Goal: Check status: Check status

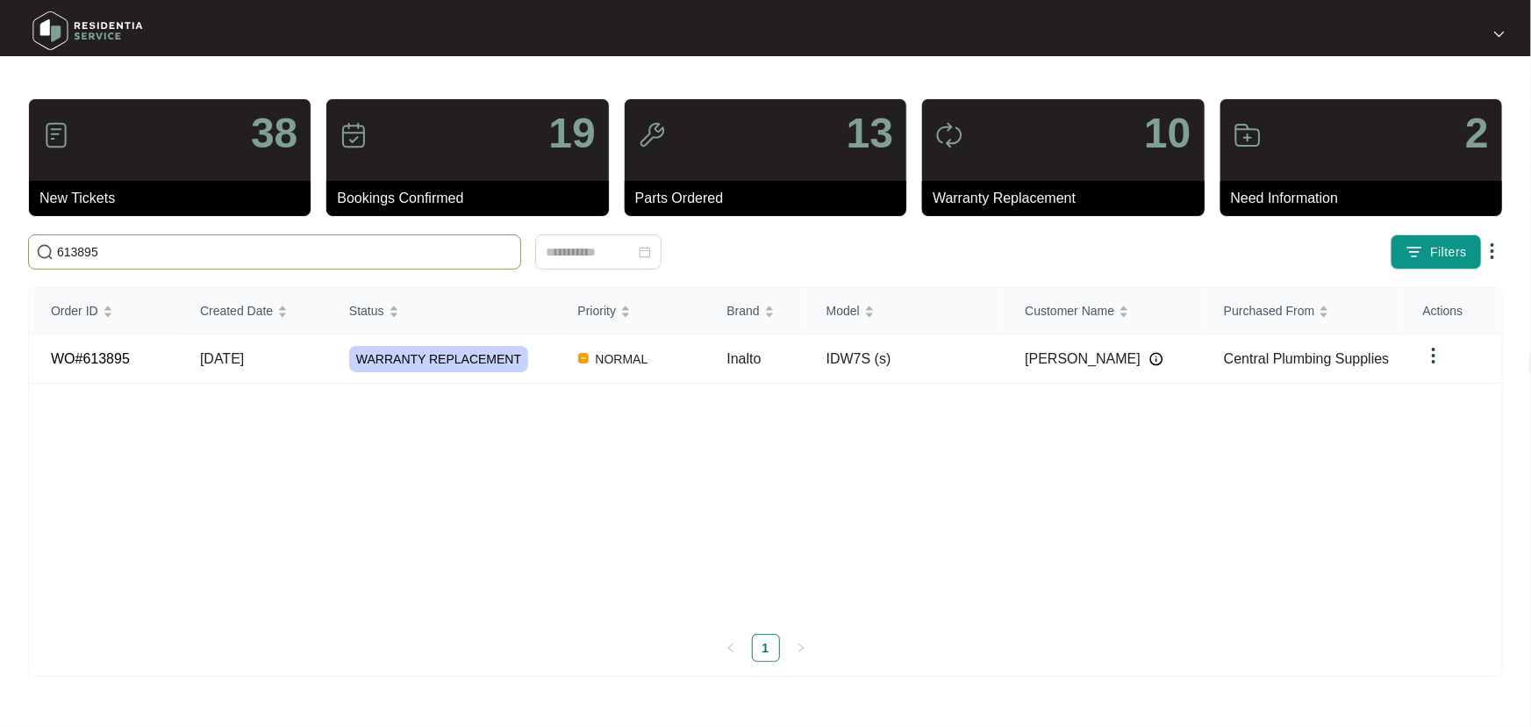
click at [66, 261] on input "613895" at bounding box center [285, 251] width 456 height 19
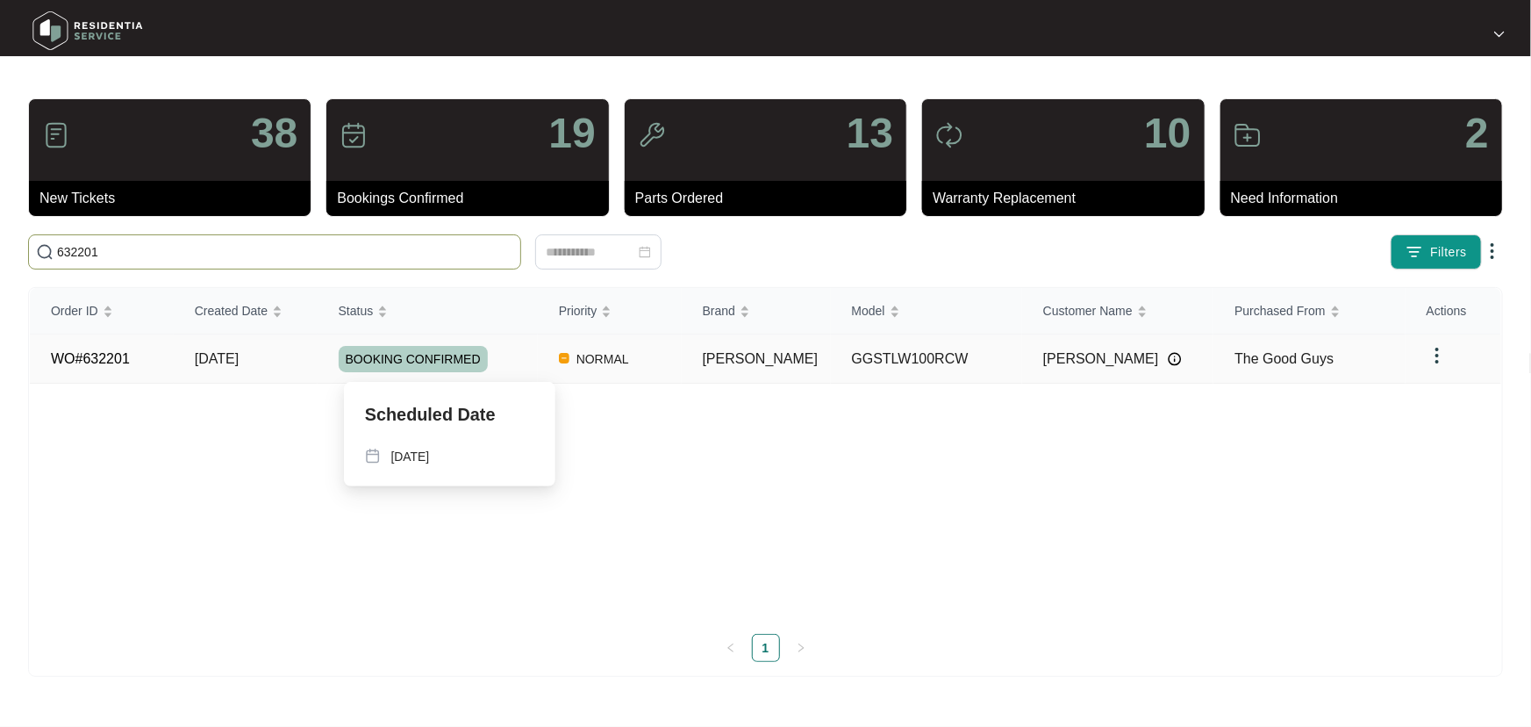
type input "632201"
click at [533, 360] on div "BOOKING CONFIRMED" at bounding box center [438, 359] width 199 height 26
click at [538, 355] on div "BOOKING CONFIRMED" at bounding box center [438, 359] width 199 height 26
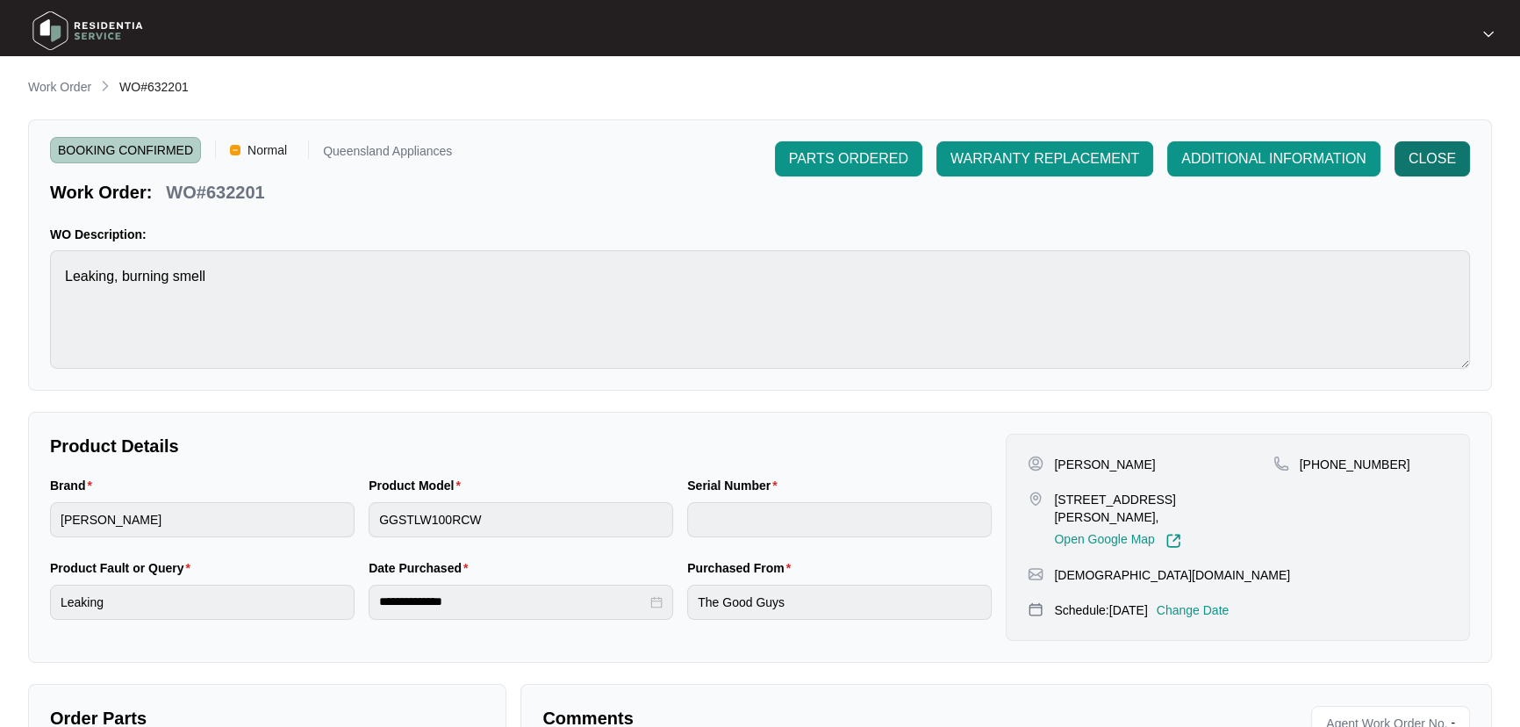
click at [1447, 150] on span "CLOSE" at bounding box center [1431, 158] width 47 height 21
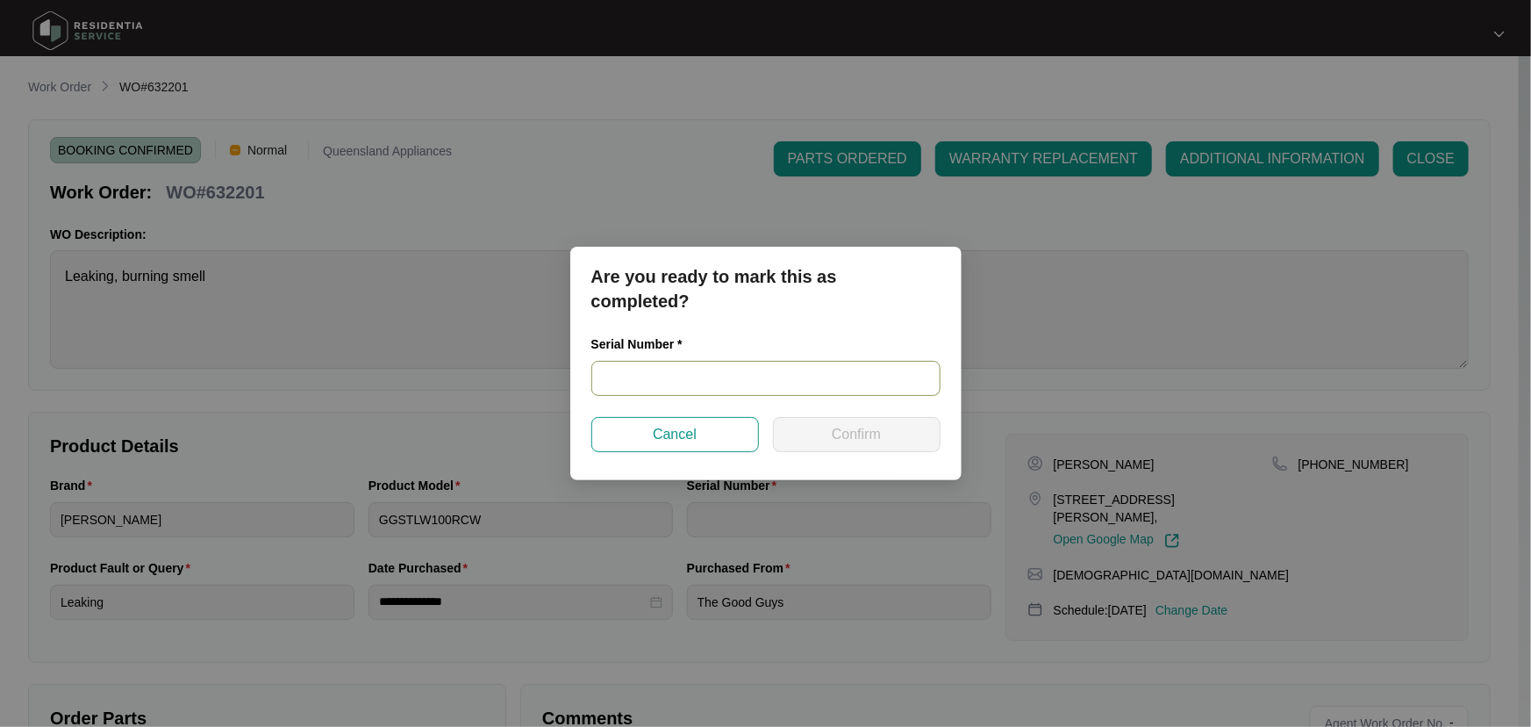
click at [845, 383] on input "text" at bounding box center [765, 378] width 349 height 35
paste input "540P711010146171D00115"
type input "540P711010146171D00115"
click at [849, 434] on span "Confirm" at bounding box center [856, 434] width 49 height 21
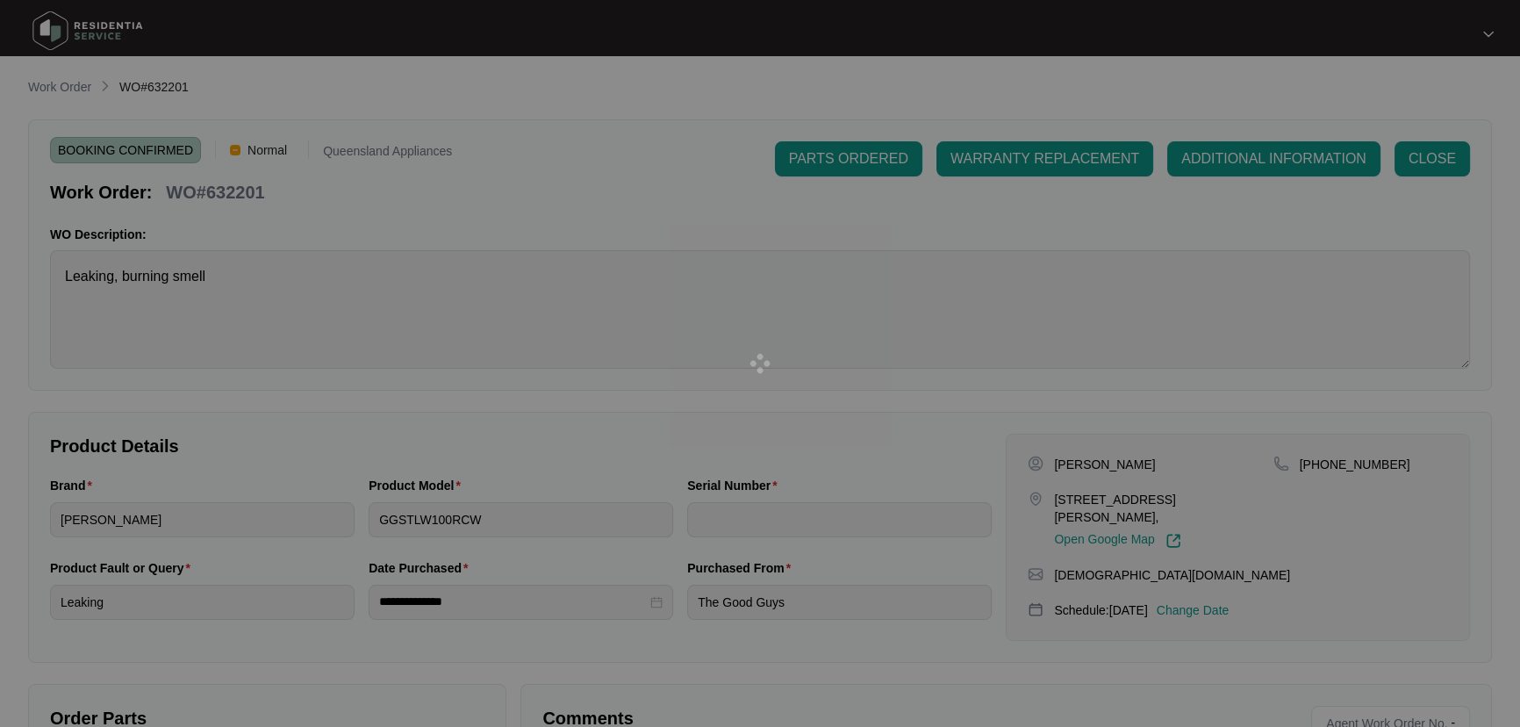
type input "540P711010146171D00115"
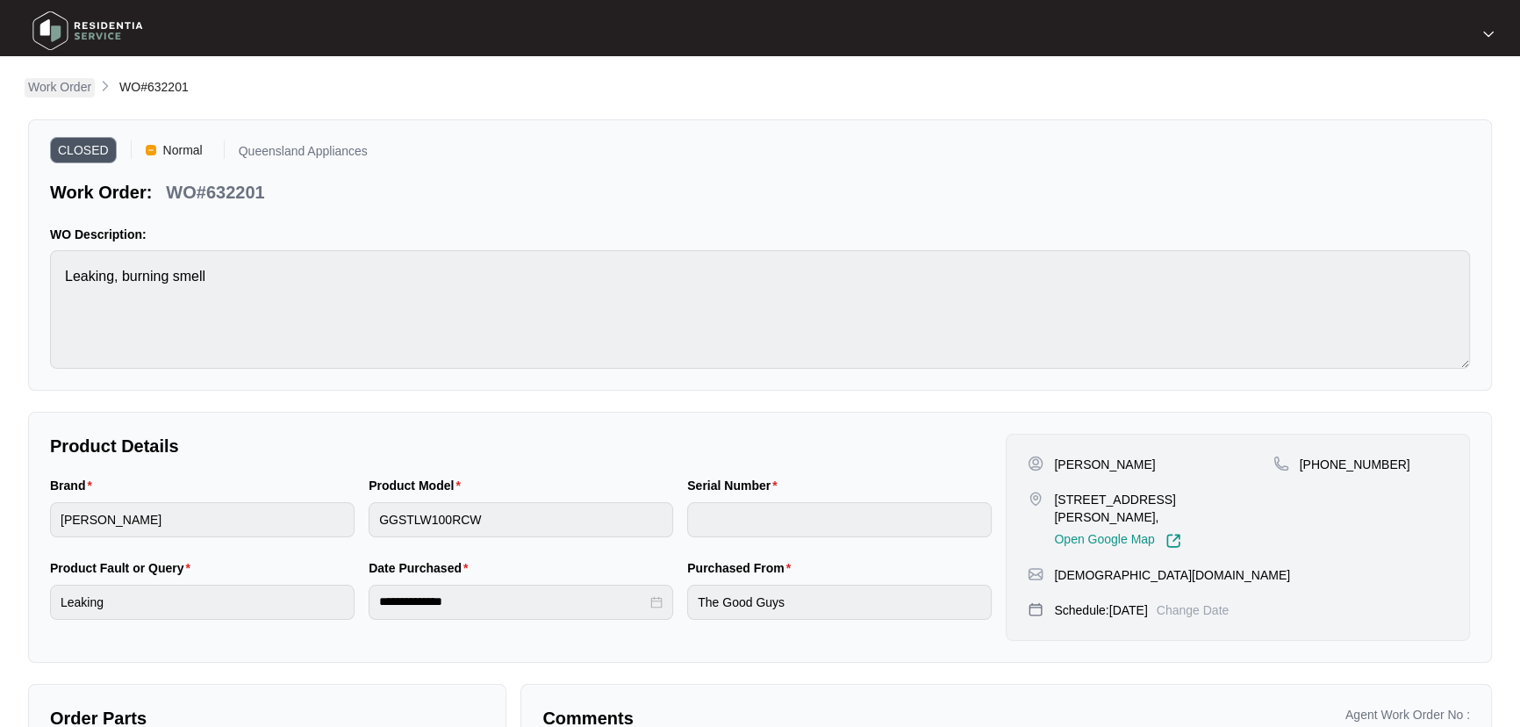
click at [55, 82] on p "Work Order" at bounding box center [59, 87] width 63 height 18
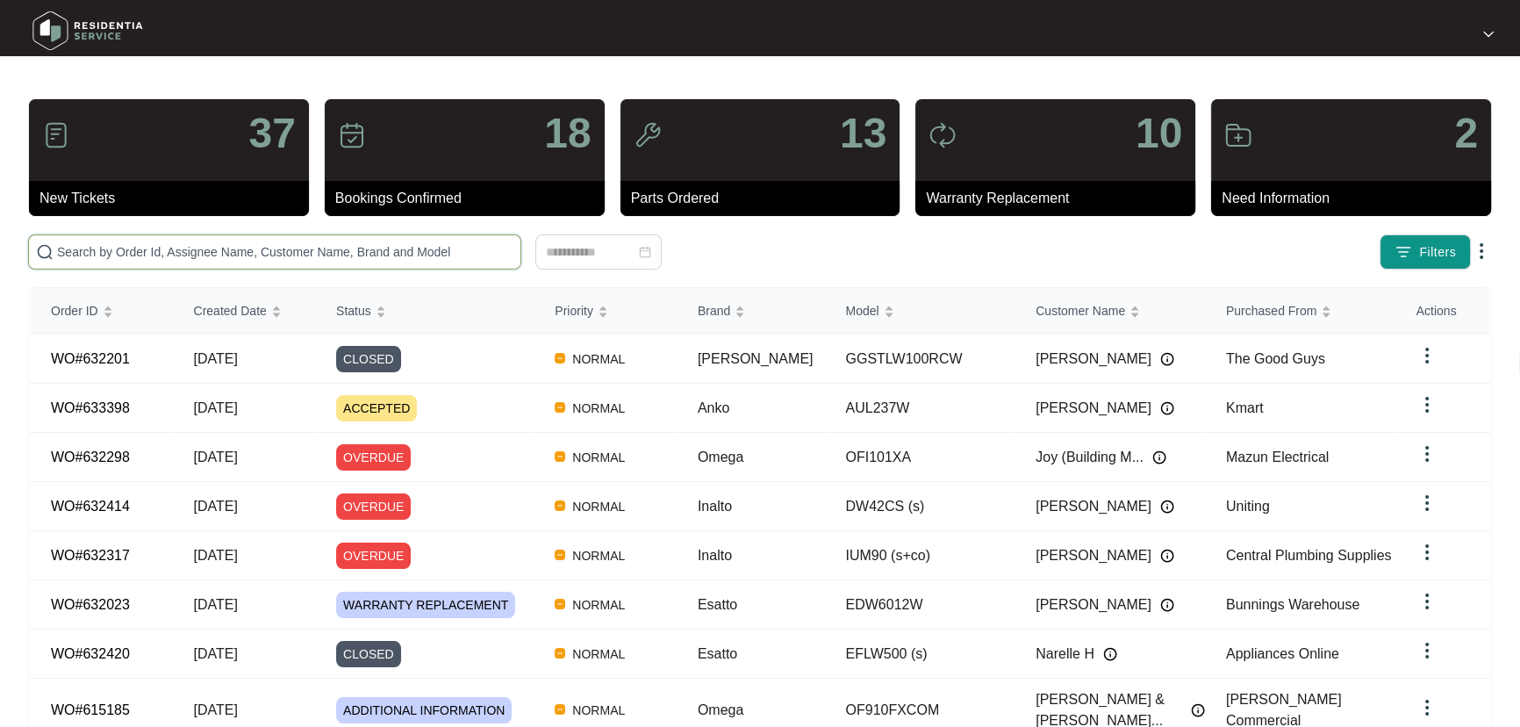
click at [269, 246] on input "text" at bounding box center [285, 251] width 456 height 19
paste input "633398"
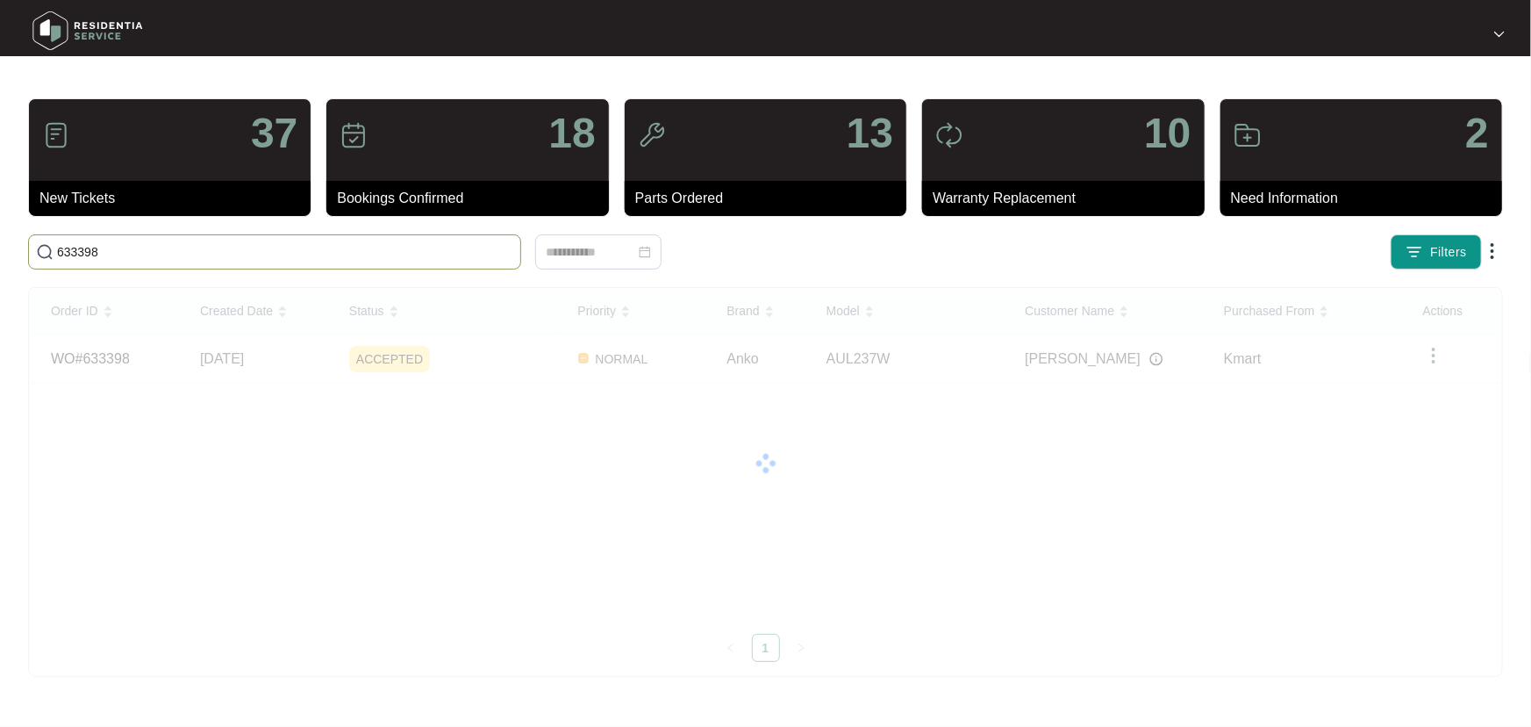
click at [74, 255] on input "633398" at bounding box center [285, 251] width 456 height 19
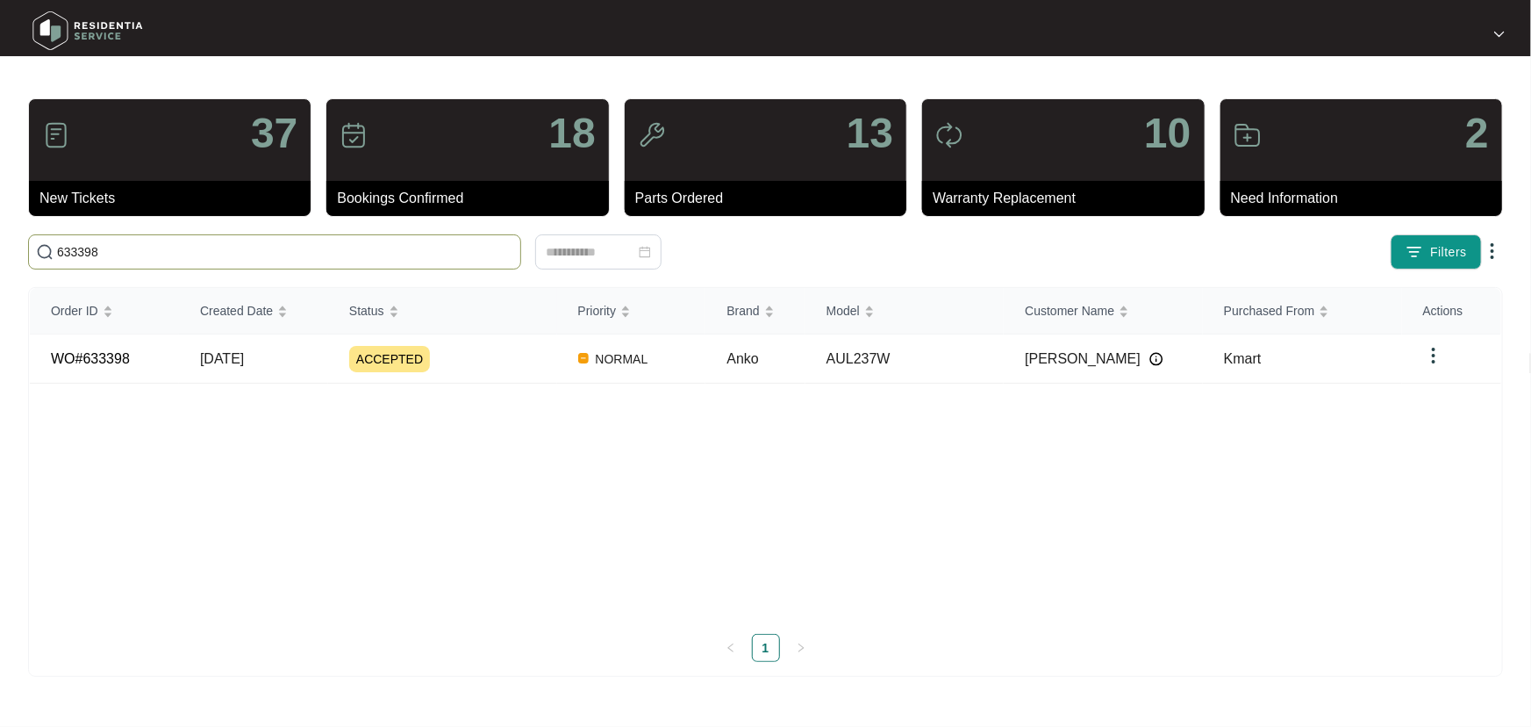
paste input "191"
type input "633191"
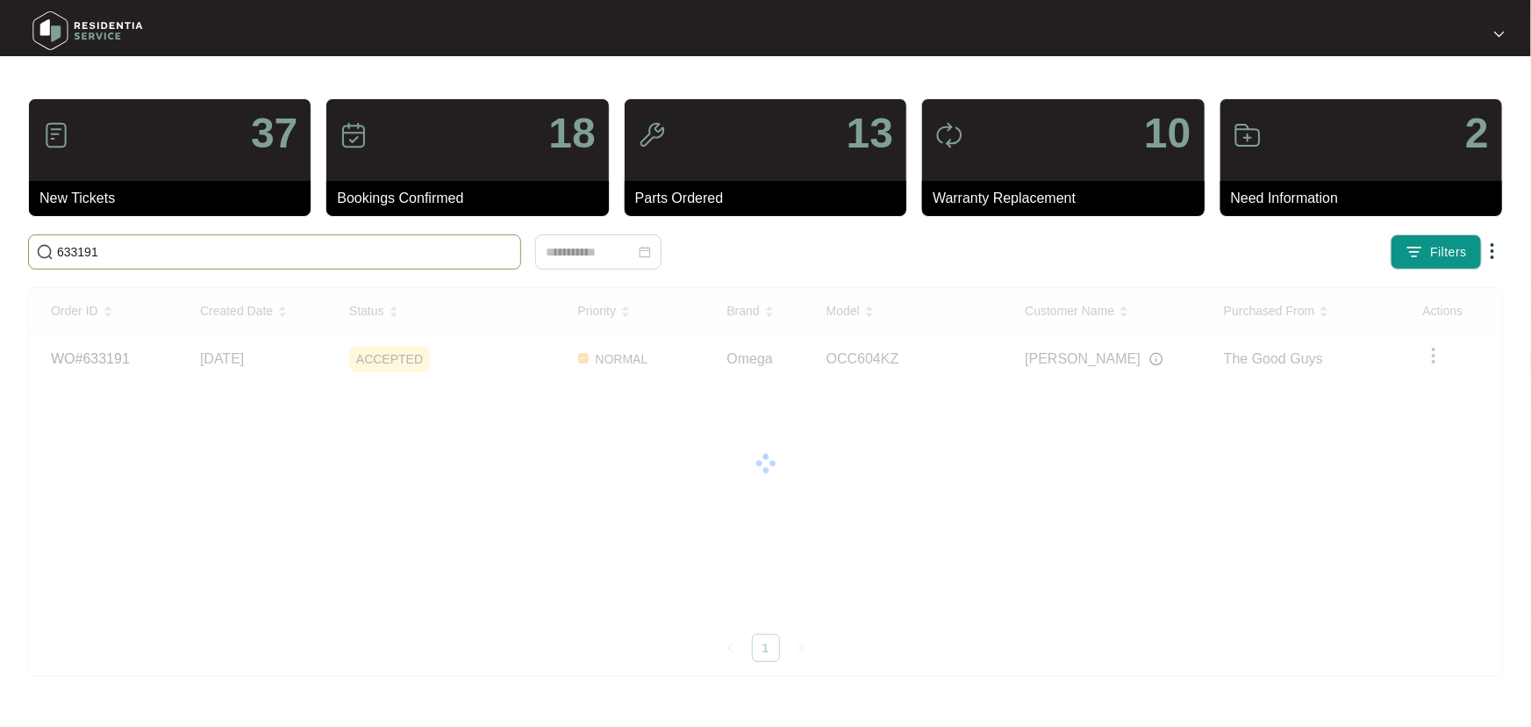
click at [74, 251] on input "633191" at bounding box center [285, 251] width 456 height 19
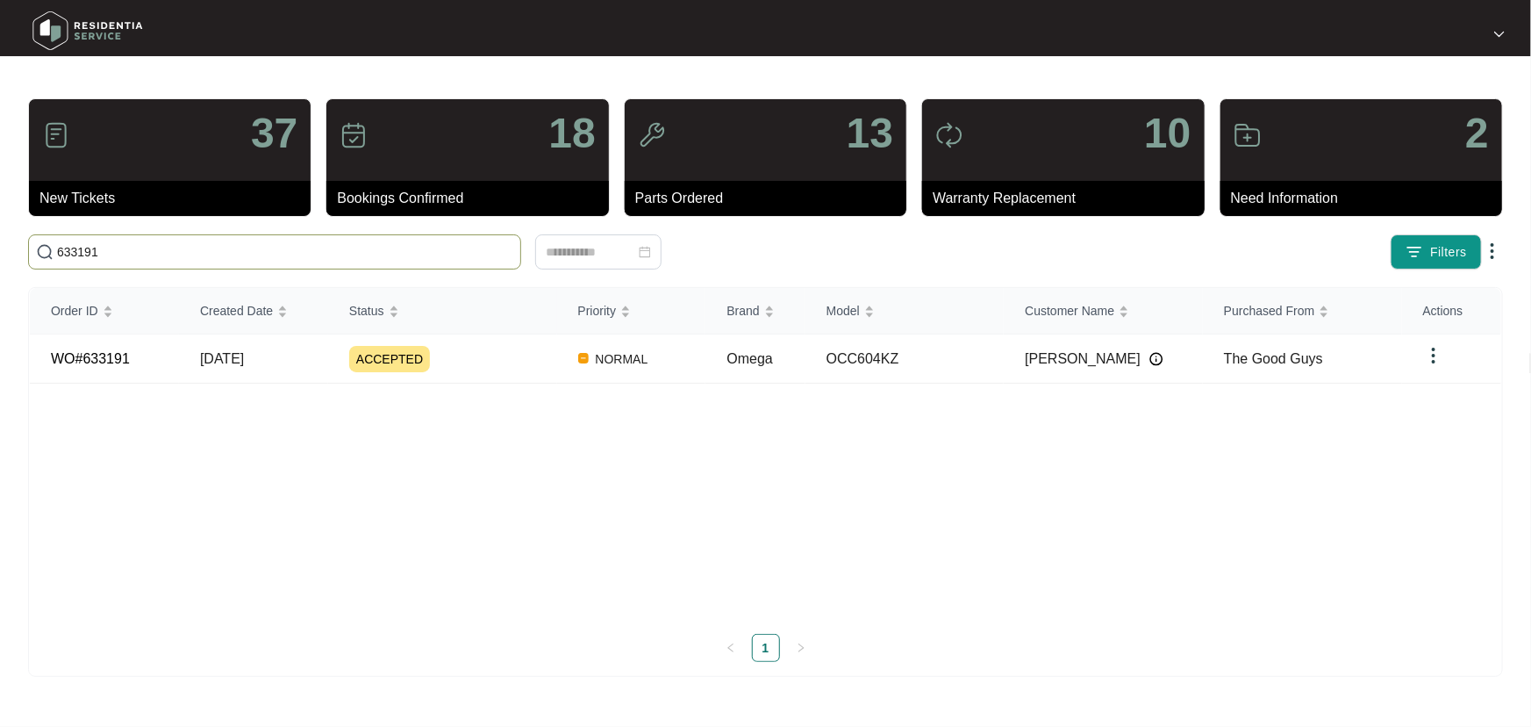
click at [74, 251] on input "633191" at bounding box center [285, 251] width 456 height 19
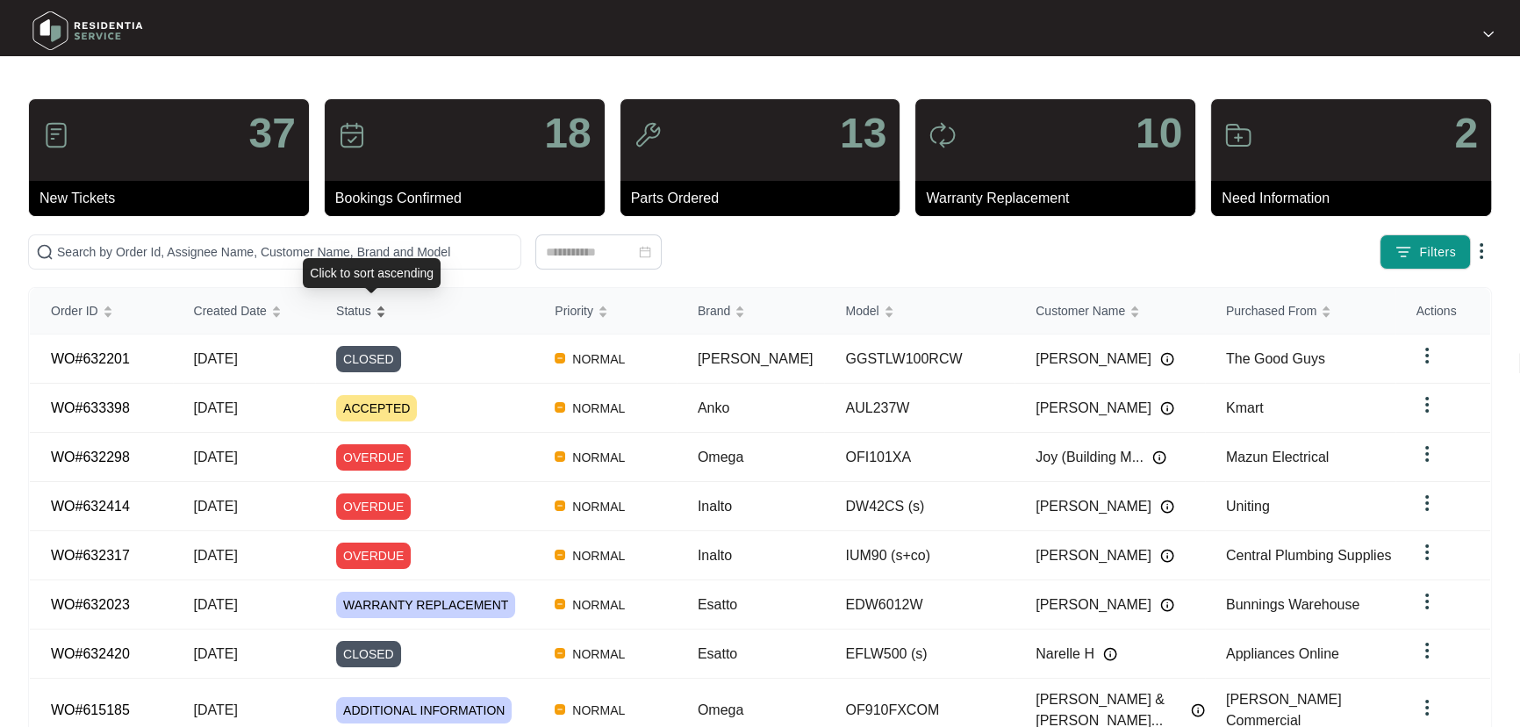
click at [386, 305] on div "Status" at bounding box center [361, 310] width 50 height 25
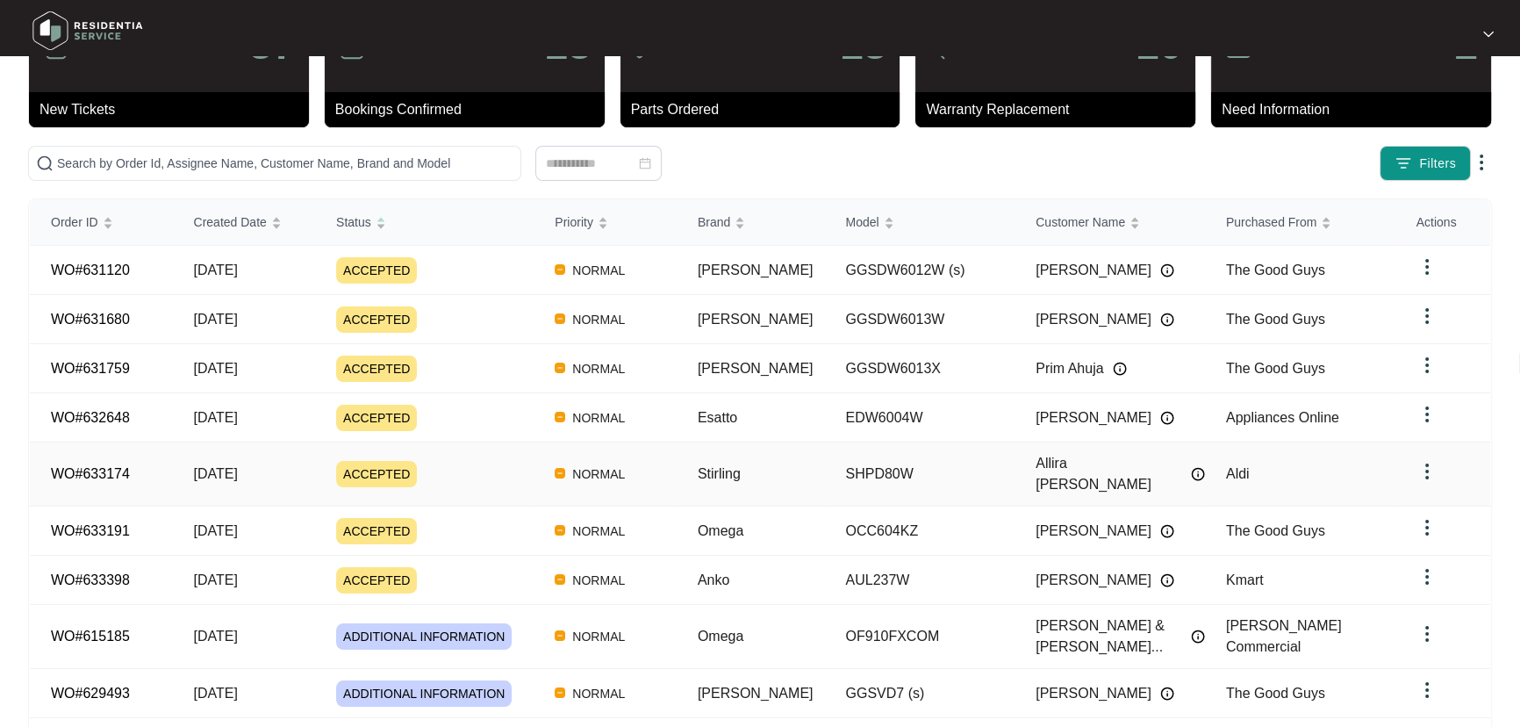
scroll to position [174, 0]
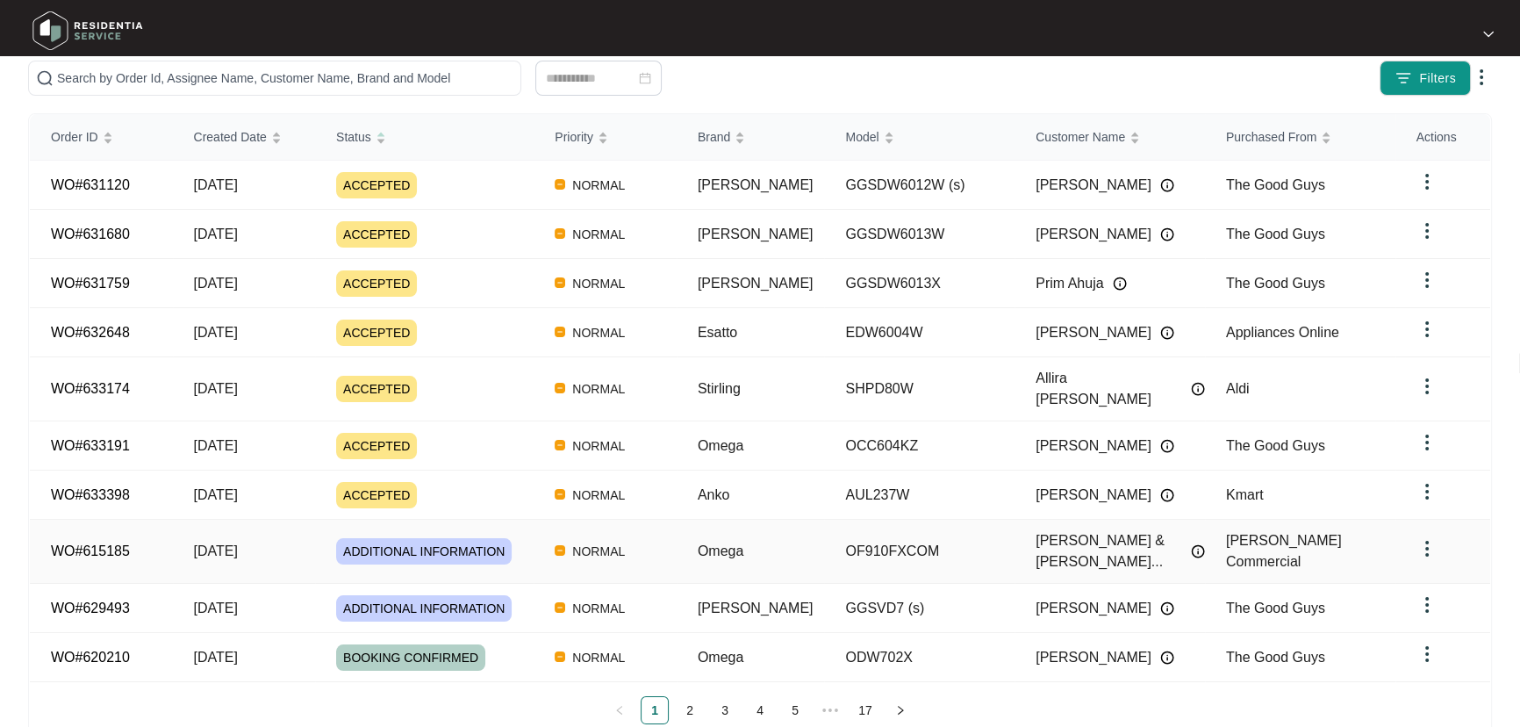
click at [316, 519] on td "[DATE]" at bounding box center [244, 551] width 143 height 64
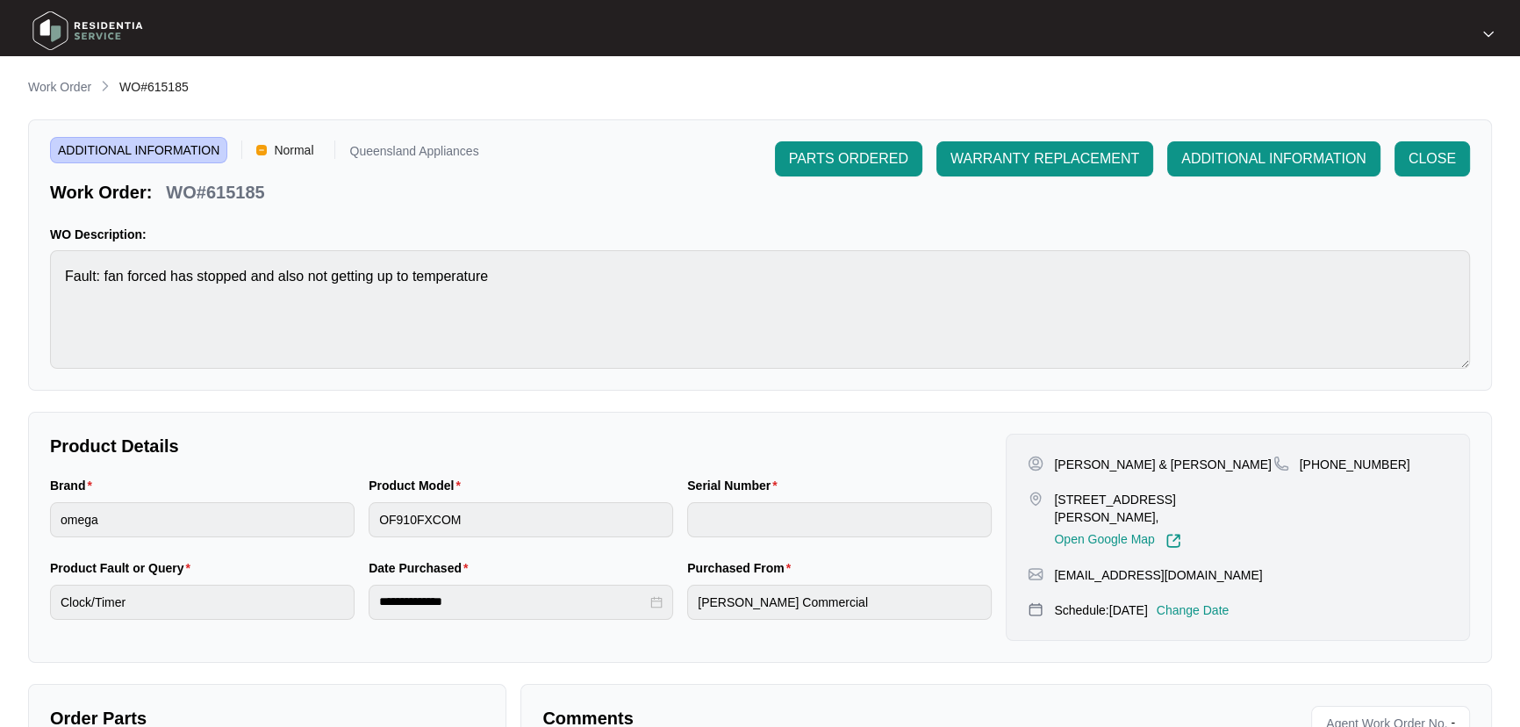
click at [250, 192] on p "WO#615185" at bounding box center [215, 192] width 98 height 25
copy p "615185"
click at [39, 89] on p "Work Order" at bounding box center [59, 87] width 63 height 18
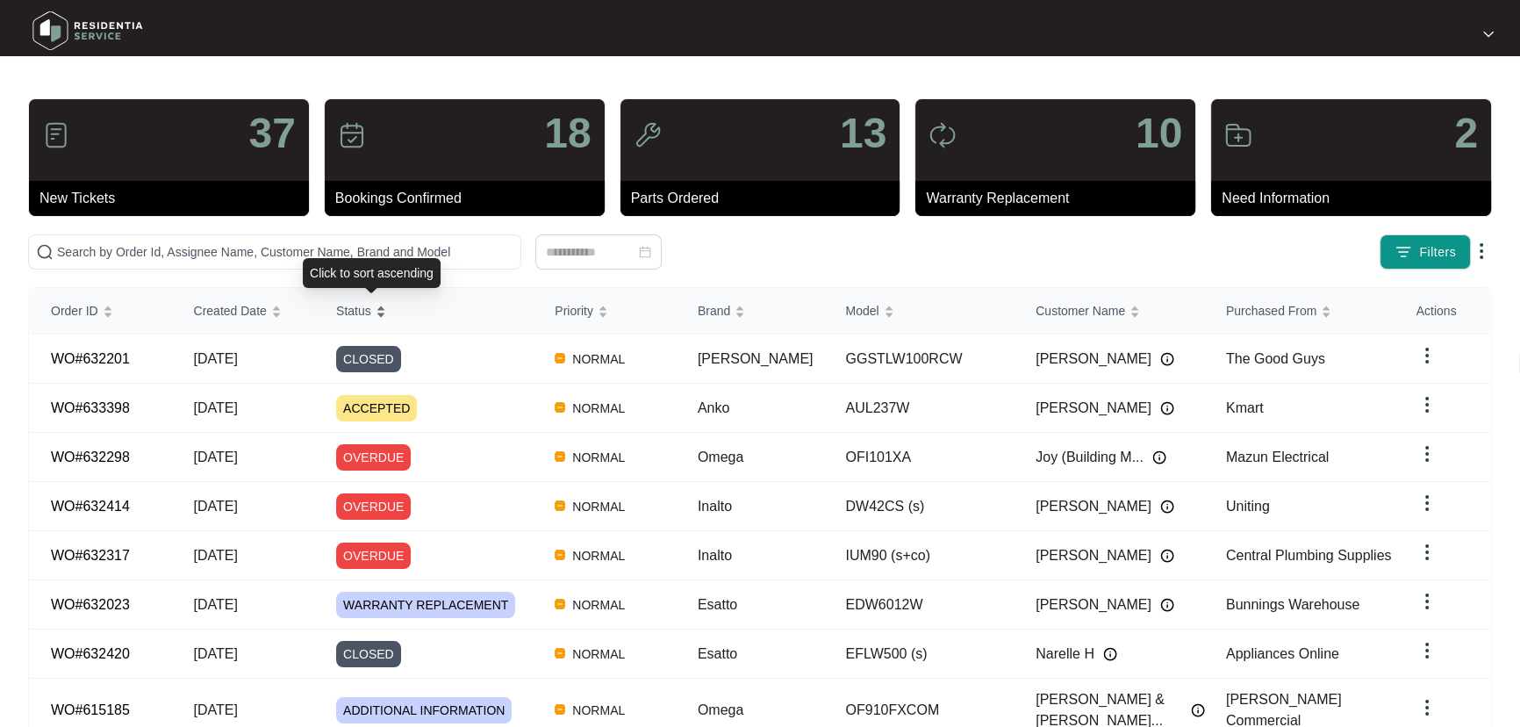
click at [386, 298] on div "Status" at bounding box center [361, 310] width 50 height 25
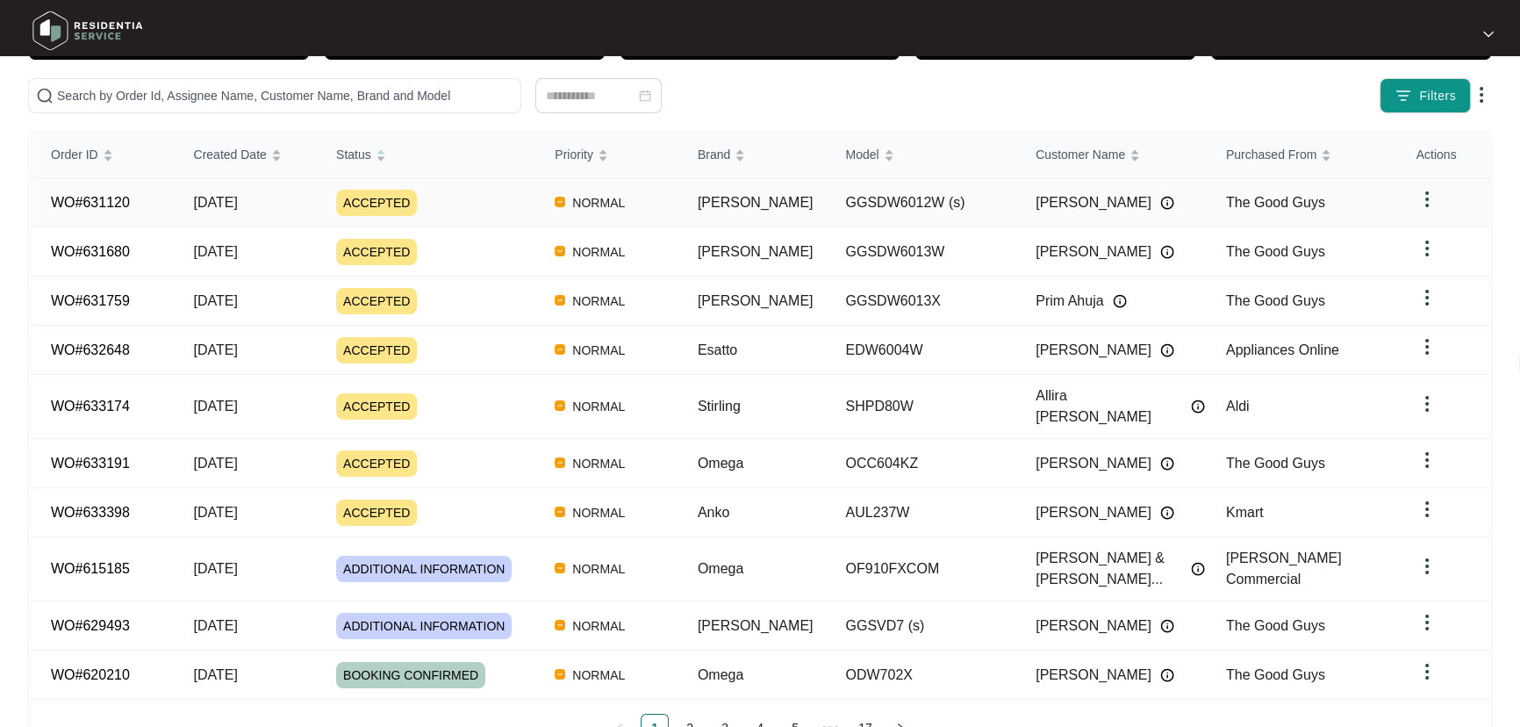
scroll to position [174, 0]
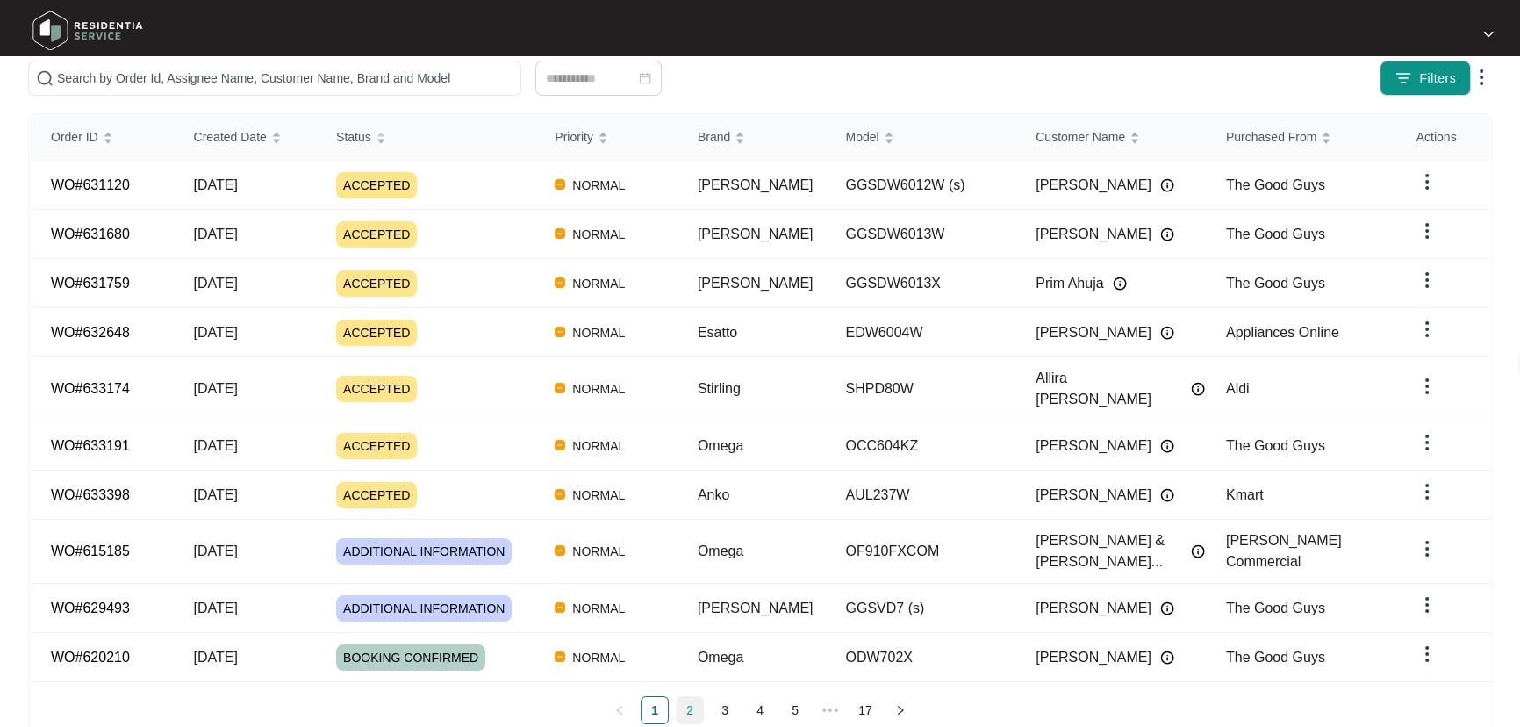
click at [687, 697] on link "2" at bounding box center [690, 710] width 26 height 26
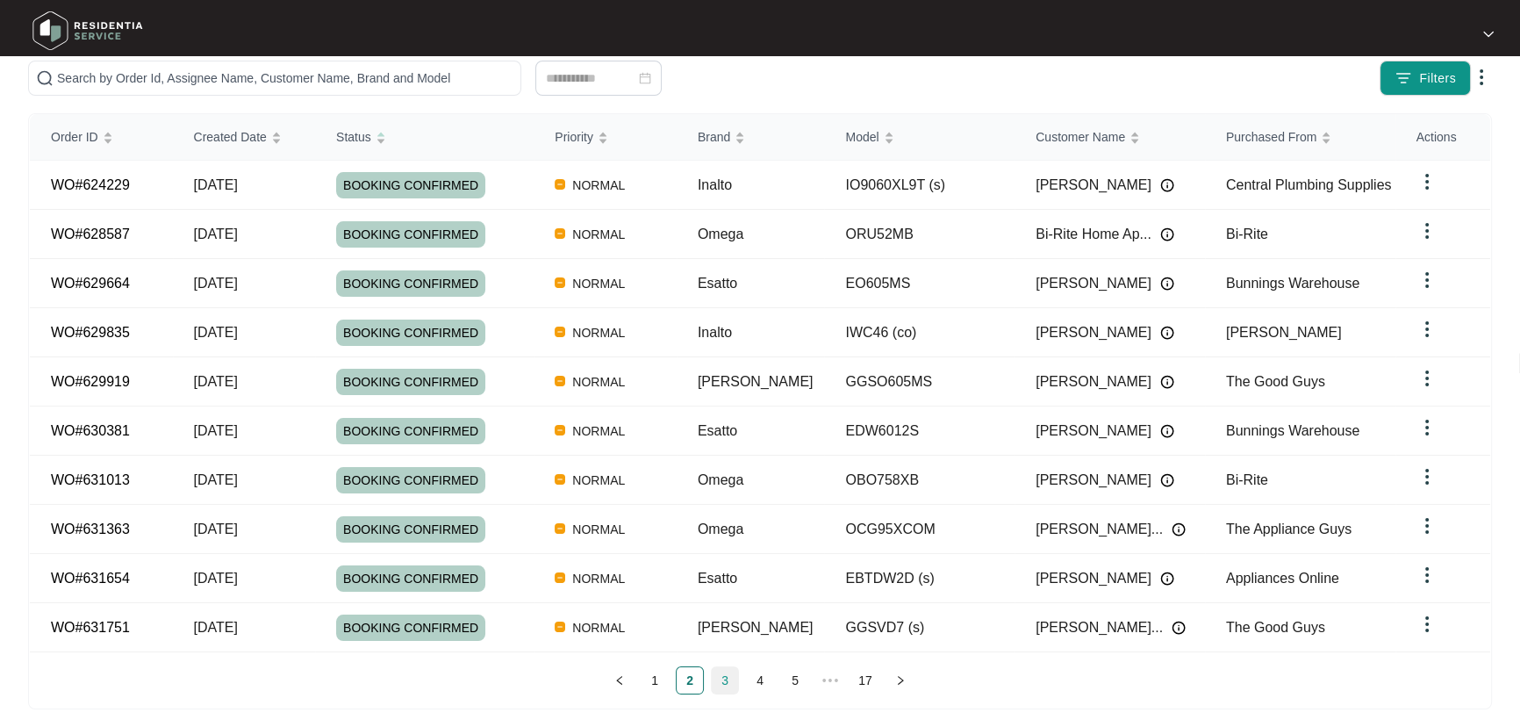
click at [720, 671] on link "3" at bounding box center [725, 680] width 26 height 26
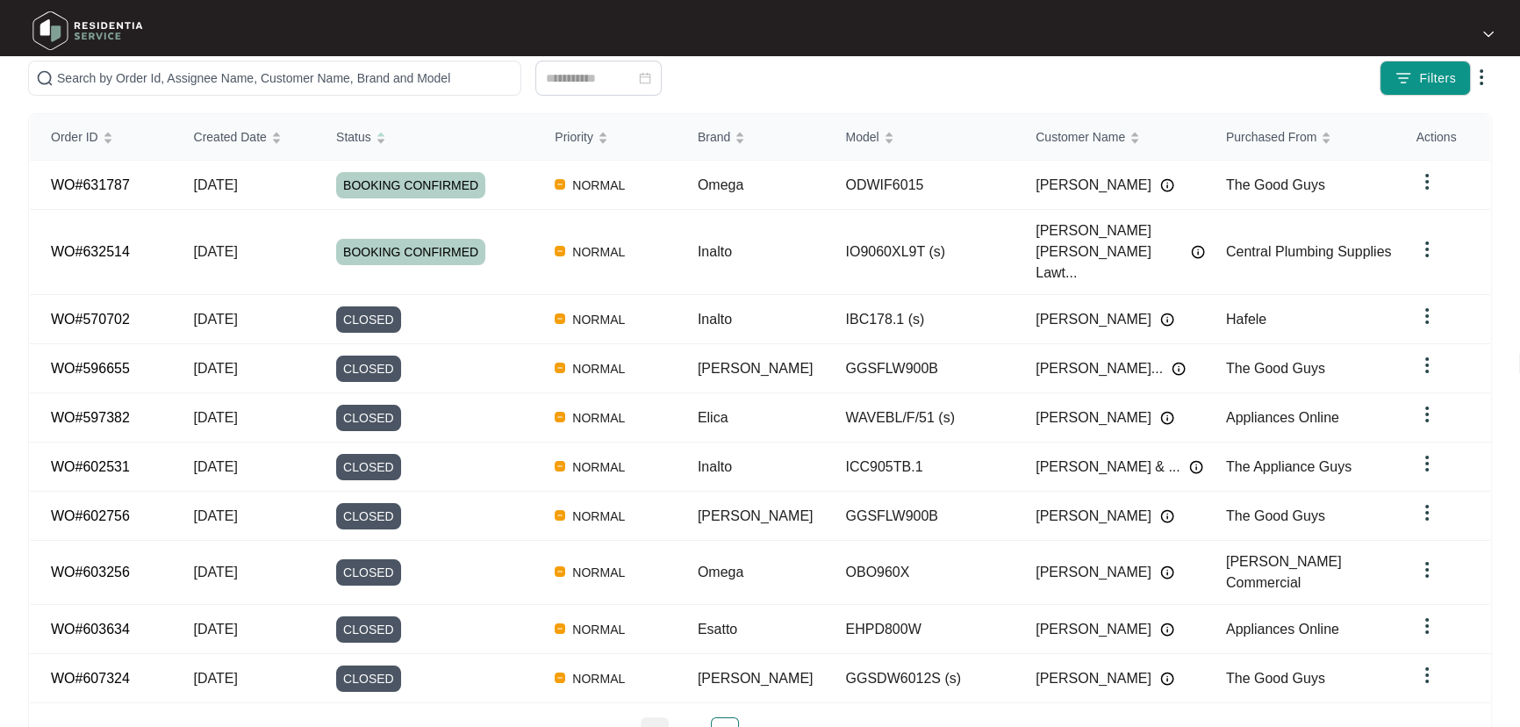
click at [645, 718] on link "1" at bounding box center [654, 731] width 26 height 26
